Goal: Find specific page/section: Find specific page/section

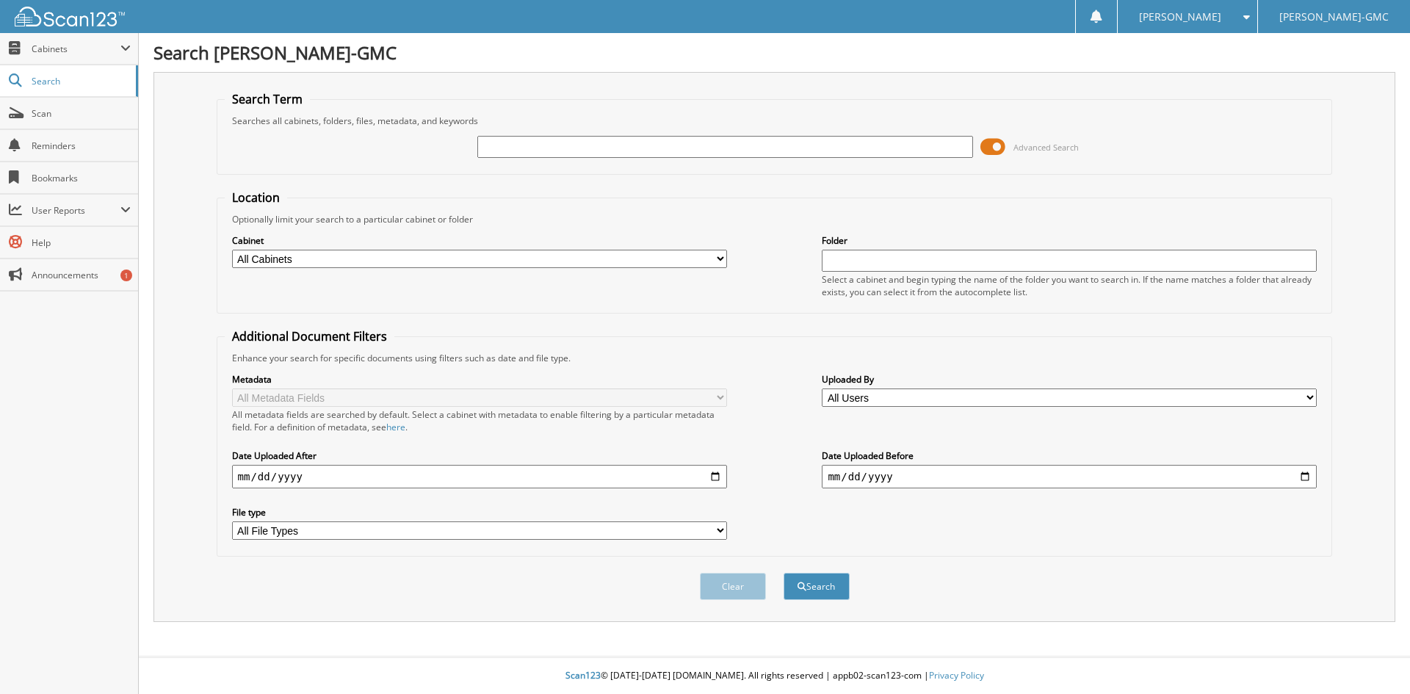
click at [514, 138] on input "text" at bounding box center [724, 147] width 495 height 22
type input "131439"
click at [784, 573] on button "Search" at bounding box center [817, 586] width 66 height 27
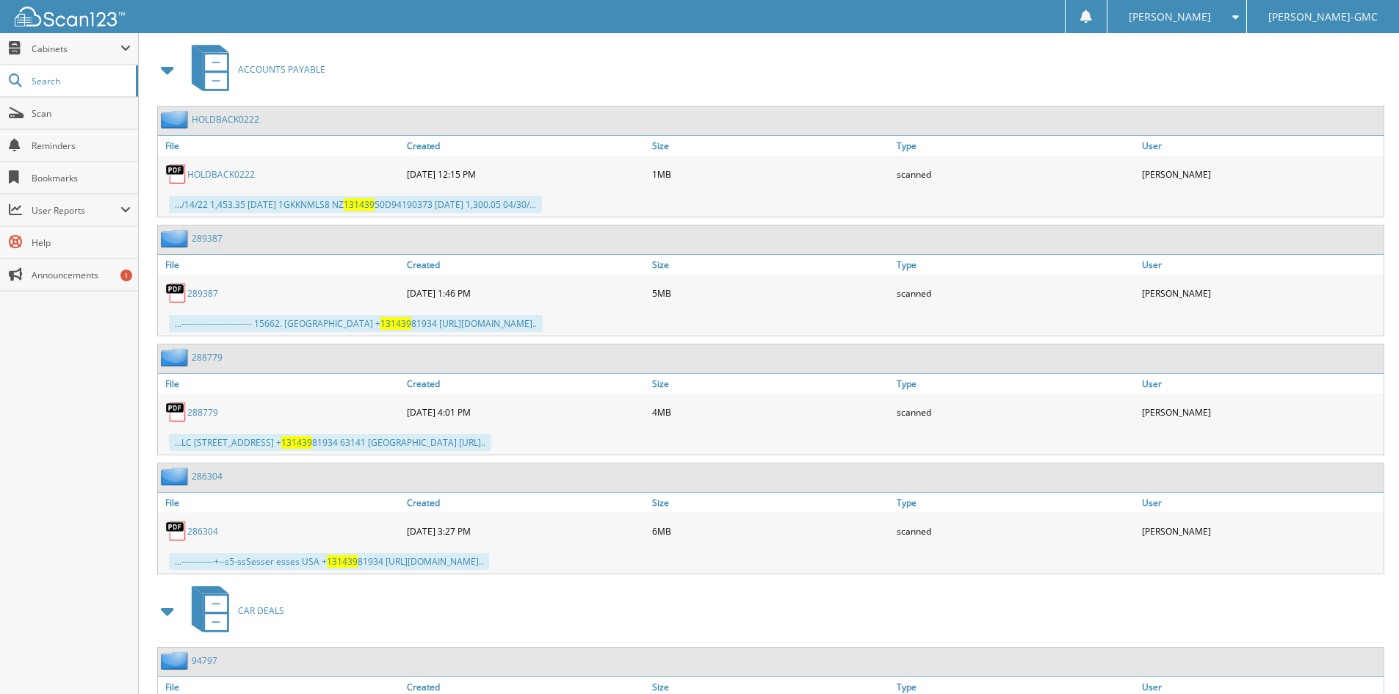
scroll to position [1307, 0]
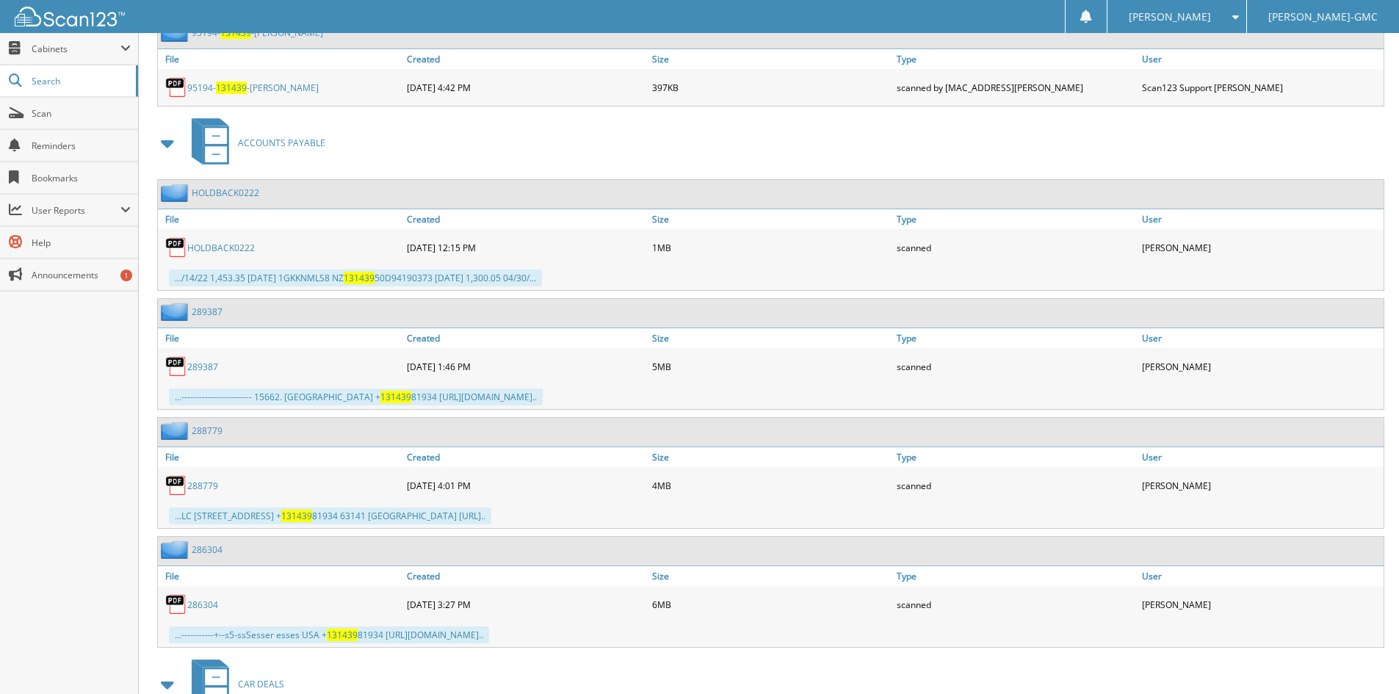
click at [195, 364] on link "289387" at bounding box center [202, 367] width 31 height 12
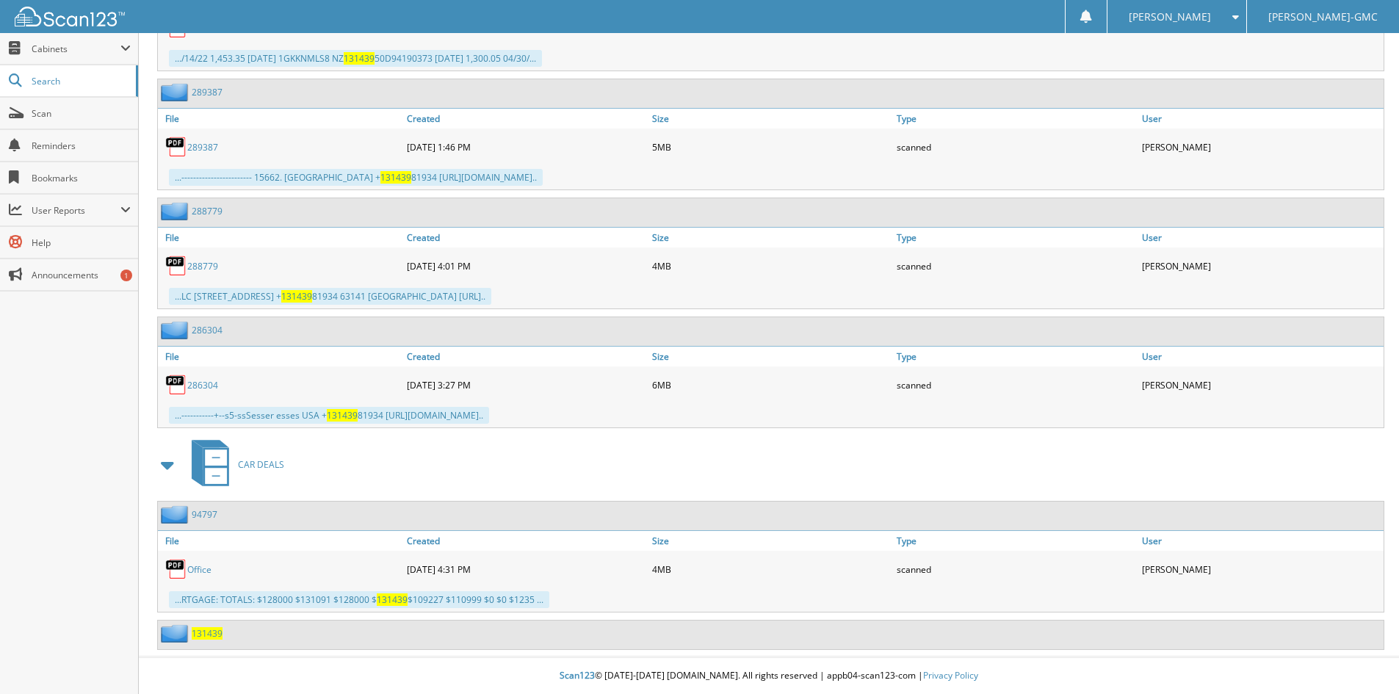
click at [204, 635] on span "131439" at bounding box center [207, 633] width 31 height 12
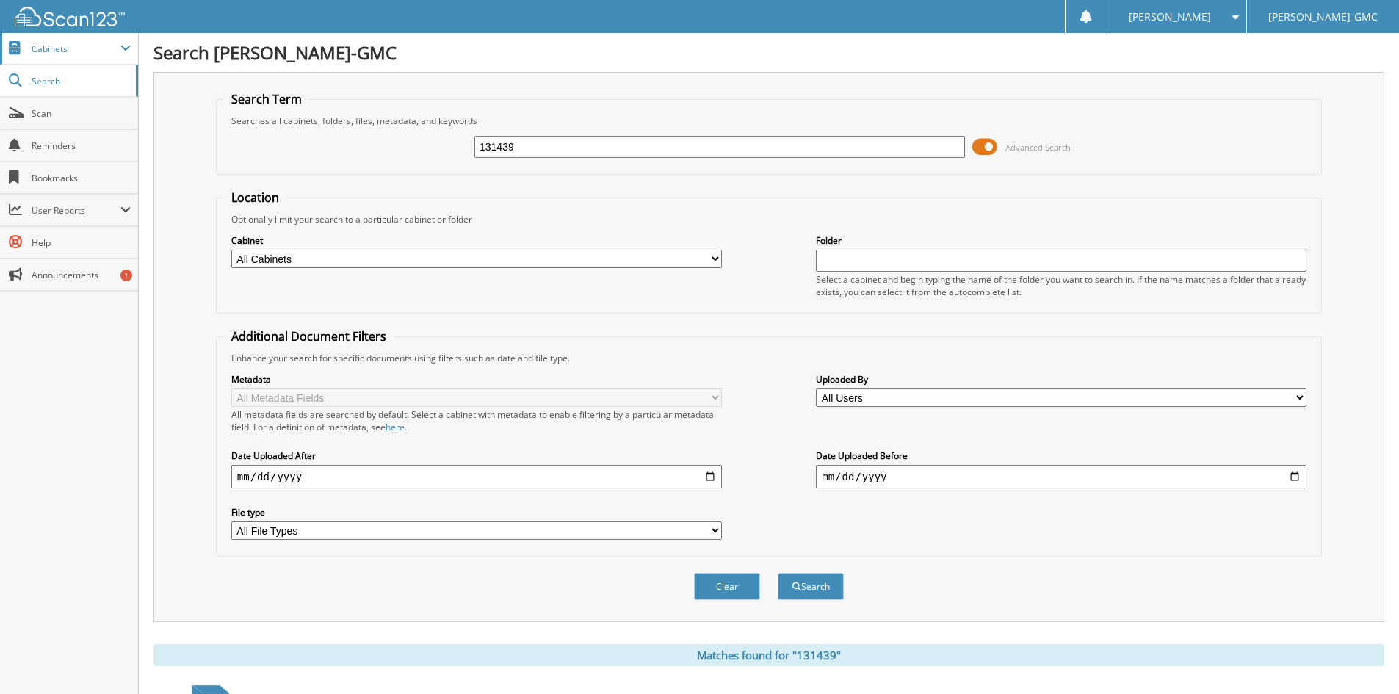
click at [71, 50] on span "Cabinets" at bounding box center [76, 49] width 89 height 12
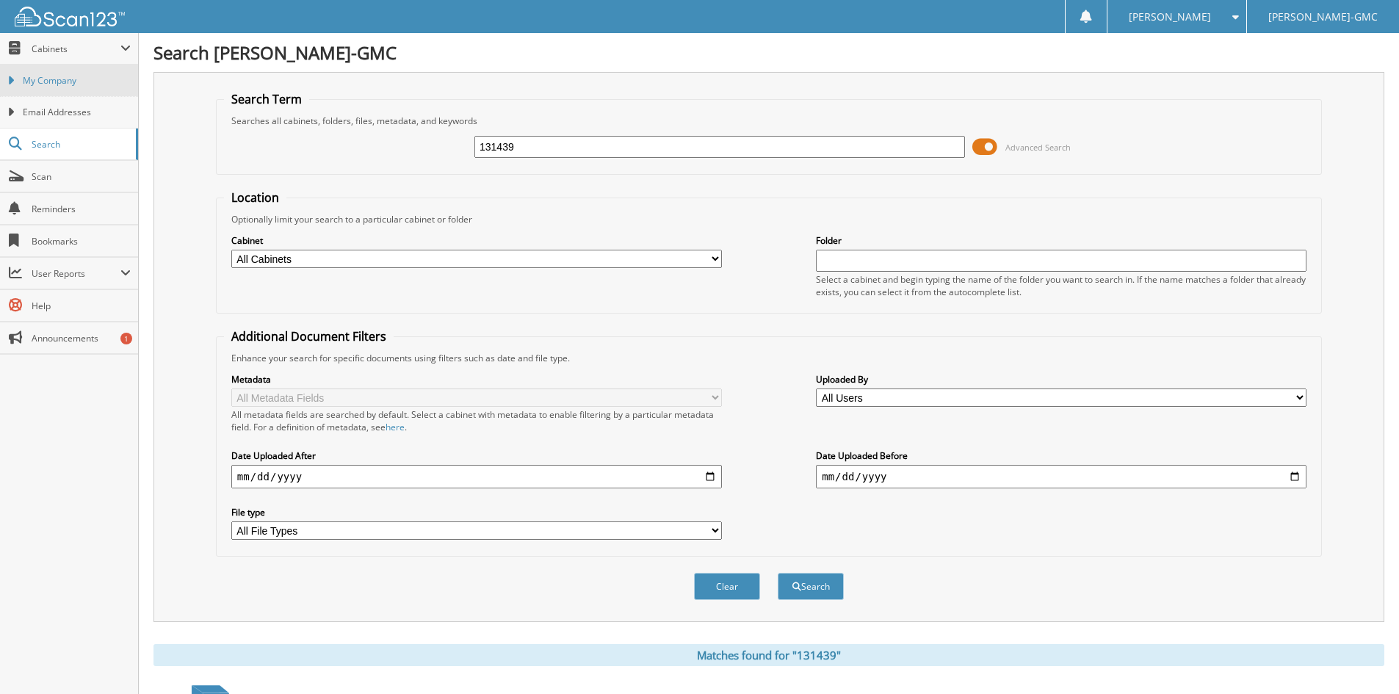
click at [48, 77] on span "My Company" at bounding box center [77, 80] width 108 height 13
